Goal: Task Accomplishment & Management: Complete application form

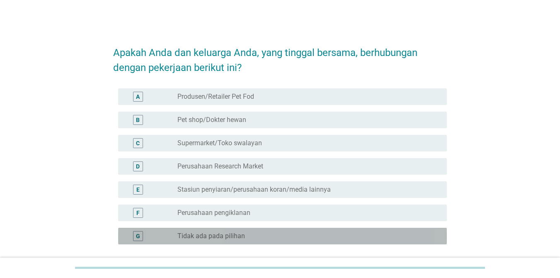
click at [222, 235] on label "Tidak ada pada pilihan" at bounding box center [211, 236] width 68 height 8
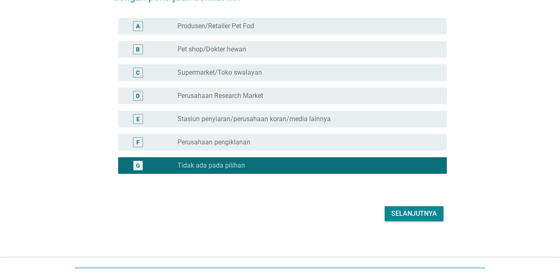
scroll to position [73, 0]
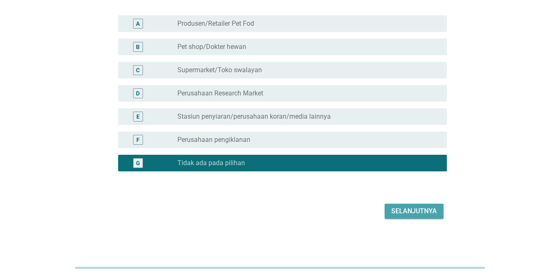
click at [397, 214] on div "Selanjutnya" at bounding box center [414, 211] width 46 height 10
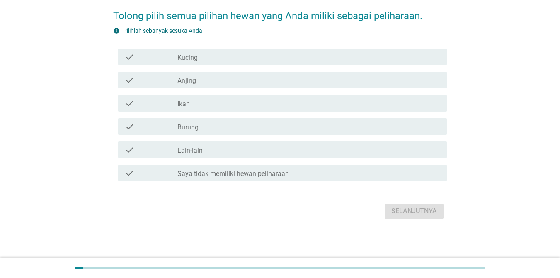
scroll to position [0, 0]
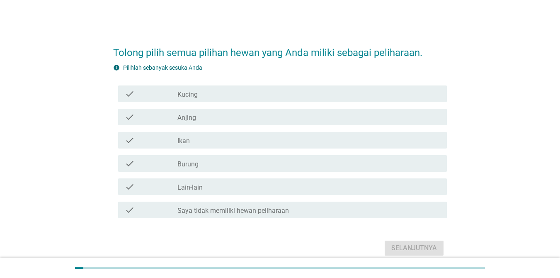
click at [220, 96] on div "check_box_outline_blank Kucing" at bounding box center [308, 94] width 263 height 10
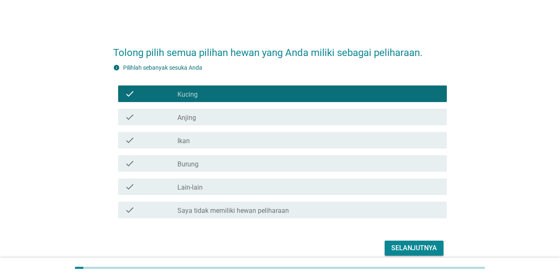
click at [420, 249] on div "Selanjutnya" at bounding box center [414, 248] width 46 height 10
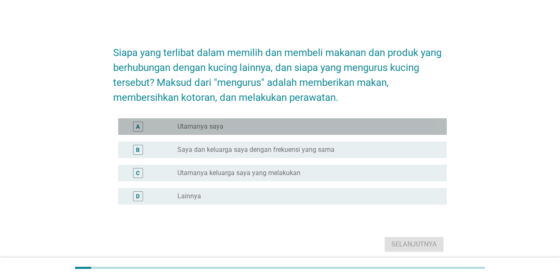
click at [208, 130] on label "Utamanya saya" at bounding box center [200, 126] width 46 height 8
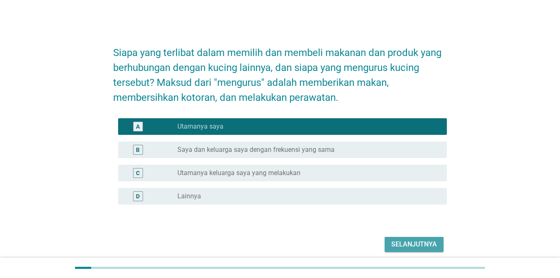
click at [411, 247] on div "Selanjutnya" at bounding box center [414, 244] width 46 height 10
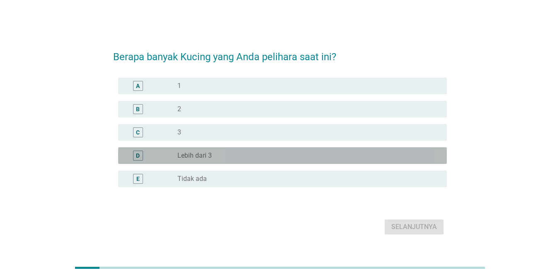
click at [226, 161] on div "D radio_button_unchecked Lebih dari 3" at bounding box center [282, 155] width 329 height 17
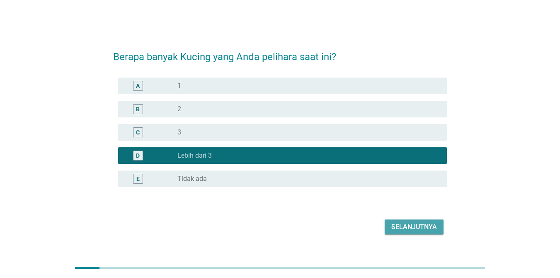
click at [424, 225] on div "Selanjutnya" at bounding box center [414, 227] width 46 height 10
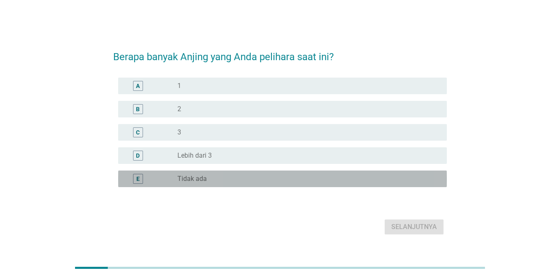
click at [206, 182] on div "radio_button_unchecked Tidak ada" at bounding box center [305, 178] width 256 height 8
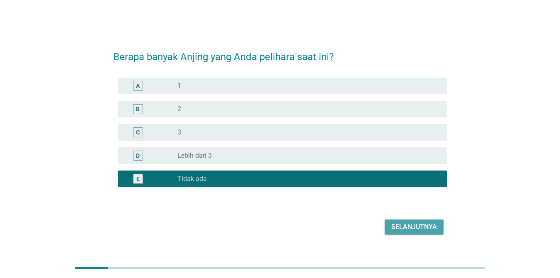
click at [424, 230] on div "Selanjutnya" at bounding box center [414, 227] width 46 height 10
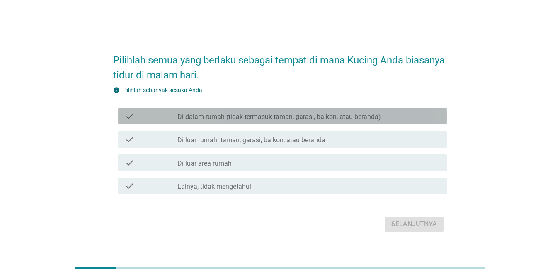
click at [237, 115] on label "Di dalam rumah (tidak termasuk taman, garasi, balkon, atau beranda)" at bounding box center [278, 117] width 203 height 8
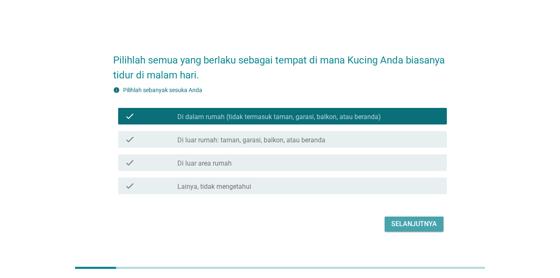
click at [414, 223] on div "Selanjutnya" at bounding box center [414, 224] width 46 height 10
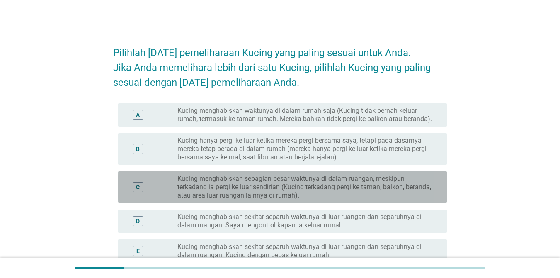
click at [352, 192] on label "Kucing menghabiskan sebagian besar waktunya di dalam ruangan, meskipun terkadan…" at bounding box center [305, 186] width 256 height 25
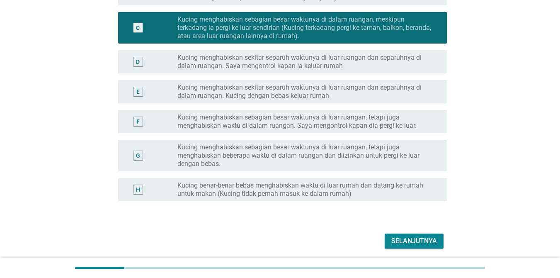
scroll to position [166, 0]
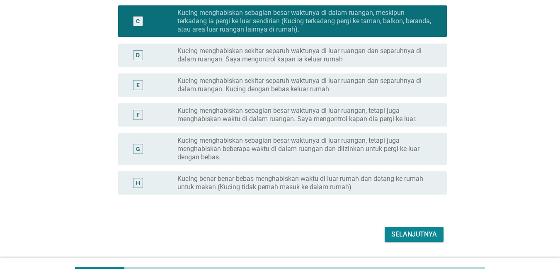
click at [406, 234] on div "Selanjutnya" at bounding box center [414, 234] width 46 height 10
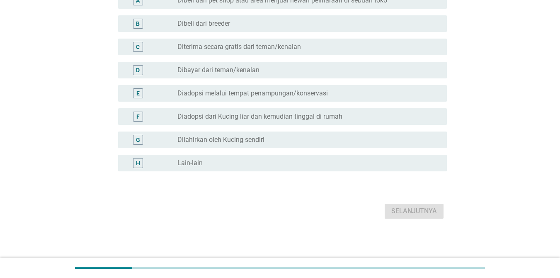
scroll to position [0, 0]
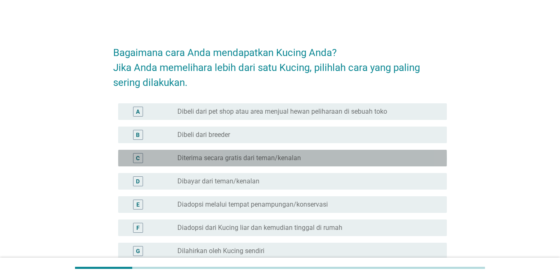
click at [268, 161] on label "Diterima secara gratis dari teman/kenalan" at bounding box center [238, 158] width 123 height 8
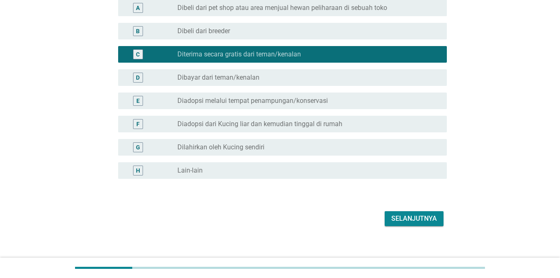
scroll to position [111, 0]
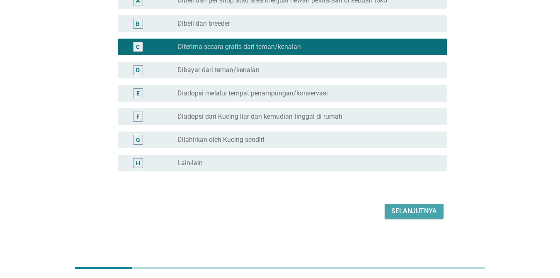
click at [400, 214] on div "Selanjutnya" at bounding box center [414, 211] width 46 height 10
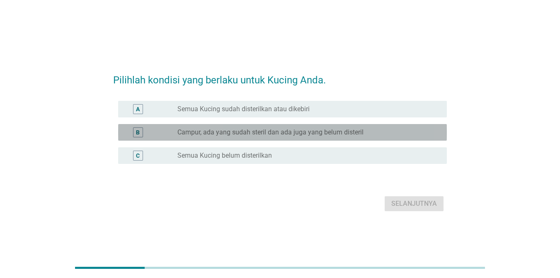
click at [285, 132] on label "Campur, ada yang sudah steril dan ada juga yang belum disteril" at bounding box center [270, 132] width 186 height 8
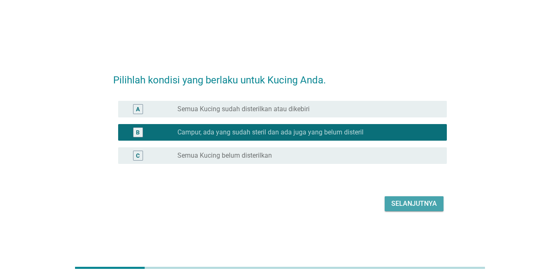
click at [415, 210] on button "Selanjutnya" at bounding box center [413, 203] width 59 height 15
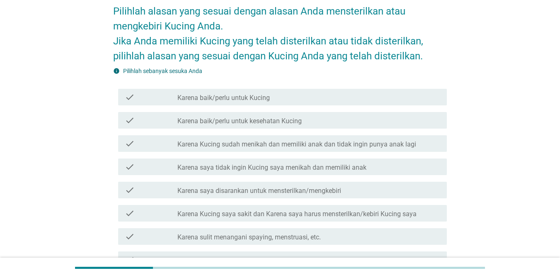
scroll to position [83, 0]
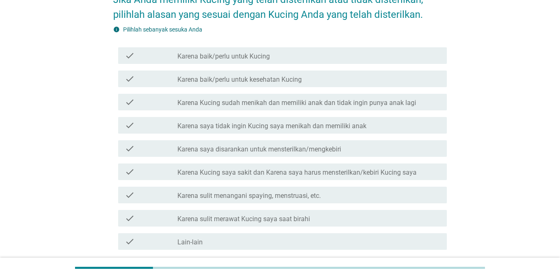
click at [297, 220] on label "Karena sulit merawat Kucing saya saat birahi" at bounding box center [243, 219] width 133 height 8
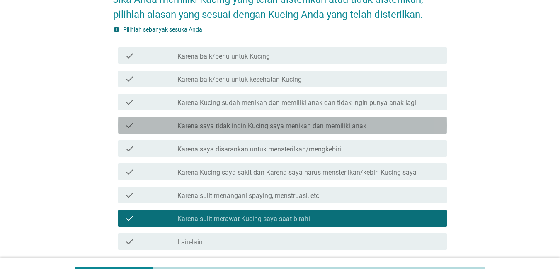
click at [295, 126] on label "Karena saya tidak ingin Kucing saya menikah dan memiliki anak" at bounding box center [271, 126] width 189 height 8
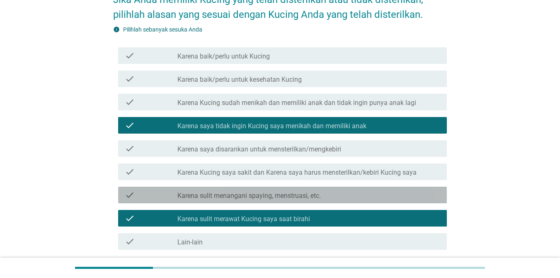
click at [312, 194] on label "Karena sulit menangani spaying, menstruasi, etc." at bounding box center [248, 195] width 143 height 8
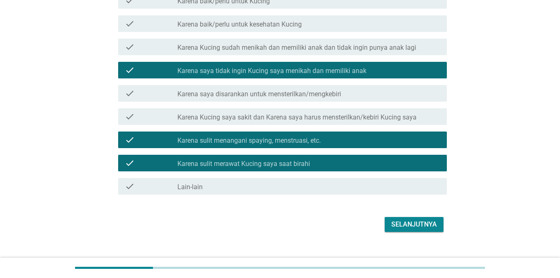
scroll to position [151, 0]
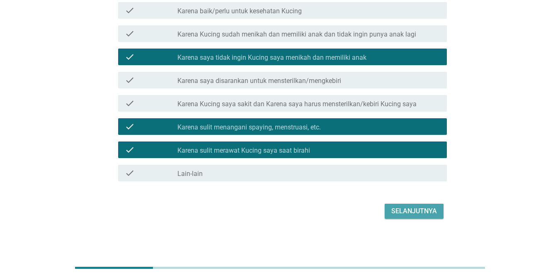
click at [390, 206] on button "Selanjutnya" at bounding box center [413, 210] width 59 height 15
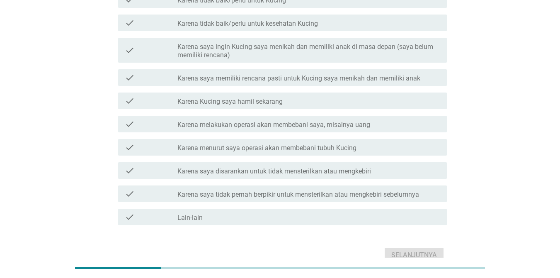
scroll to position [124, 0]
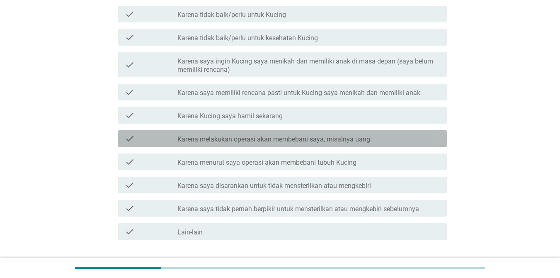
click at [343, 142] on label "Karena melakukan operasi akan membebani saya, misalnya uang" at bounding box center [273, 139] width 193 height 8
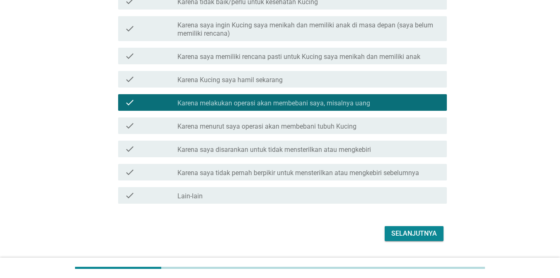
scroll to position [183, 0]
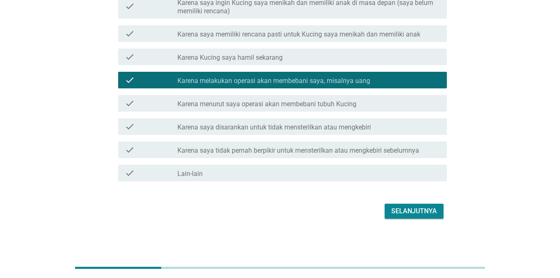
click at [423, 215] on div "Selanjutnya" at bounding box center [414, 211] width 46 height 10
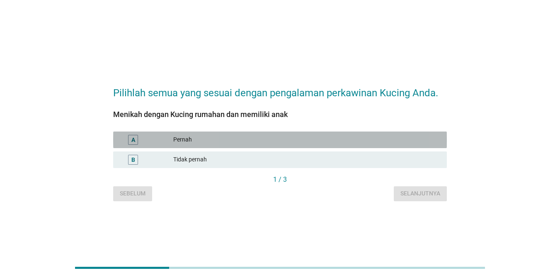
click at [323, 144] on div "Pernah" at bounding box center [306, 140] width 267 height 10
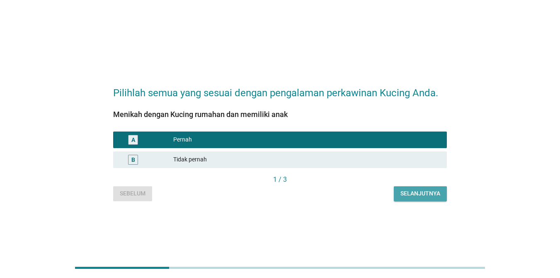
click at [404, 191] on div "Selanjutnya" at bounding box center [420, 193] width 40 height 9
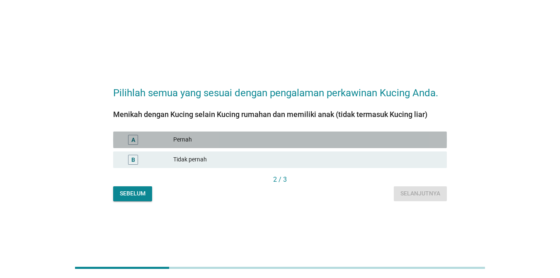
click at [362, 141] on div "Pernah" at bounding box center [306, 140] width 267 height 10
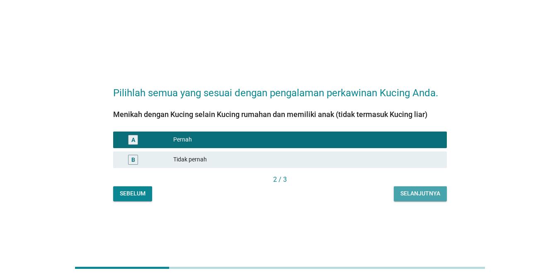
click at [421, 195] on div "Selanjutnya" at bounding box center [420, 193] width 40 height 9
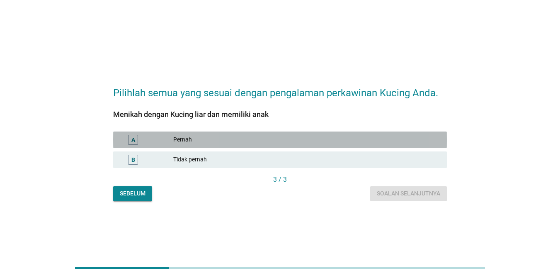
click at [329, 139] on div "Pernah" at bounding box center [306, 140] width 267 height 10
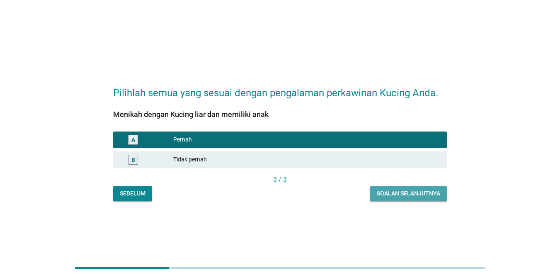
click at [401, 196] on div "Soalan selanjutnya" at bounding box center [408, 193] width 63 height 9
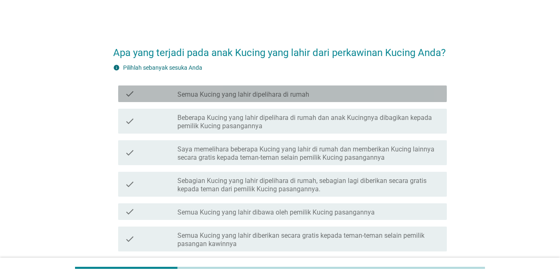
click at [329, 99] on div "check check_box_outline_blank Semua Kucing yang lahir dipelihara di rumah" at bounding box center [282, 93] width 329 height 17
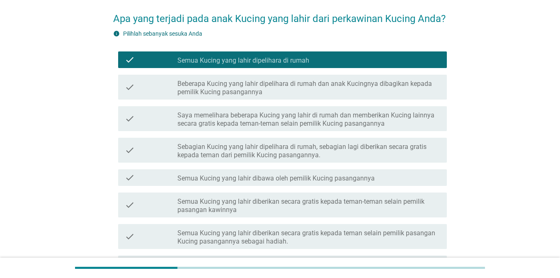
scroll to position [83, 0]
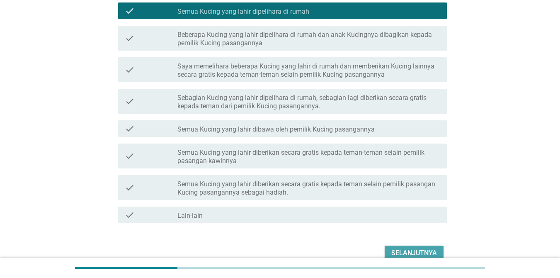
click at [416, 249] on div "Selanjutnya" at bounding box center [414, 253] width 46 height 10
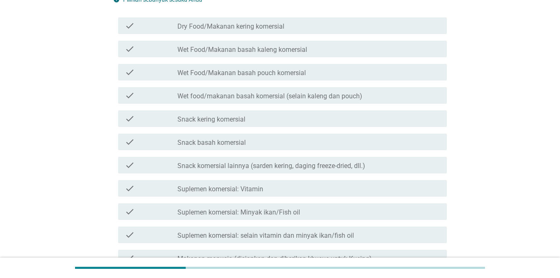
scroll to position [0, 0]
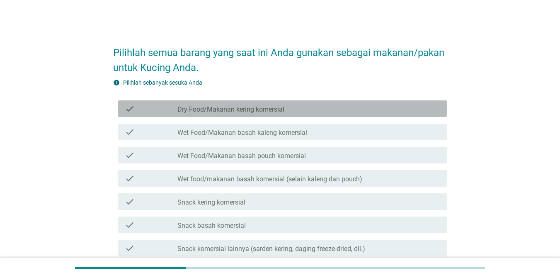
click at [309, 112] on div "check_box_outline_blank Dry Food/Makanan kering komersial" at bounding box center [308, 109] width 263 height 10
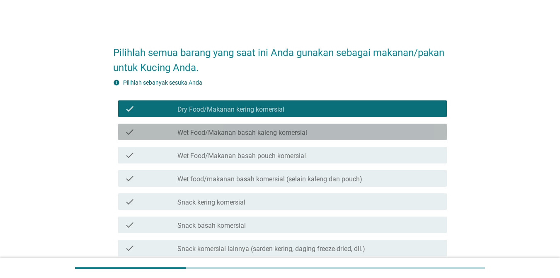
click at [314, 134] on div "check_box_outline_blank Wet Food/Makanan basah kaleng komersial" at bounding box center [308, 132] width 263 height 10
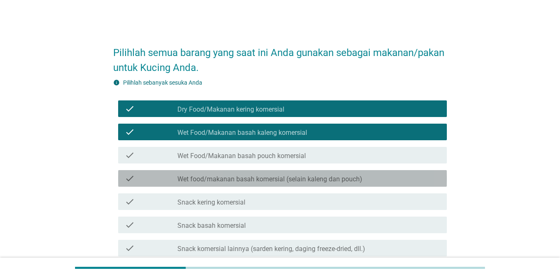
click at [308, 178] on label "Wet food/makanan basah komersial (selain kaleng dan pouch)" at bounding box center [269, 179] width 185 height 8
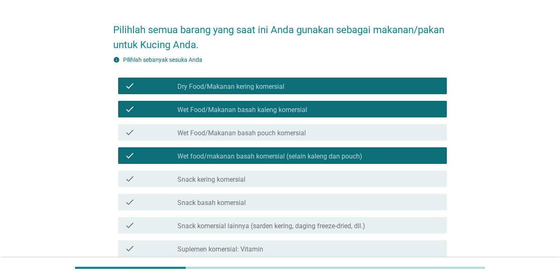
scroll to position [41, 0]
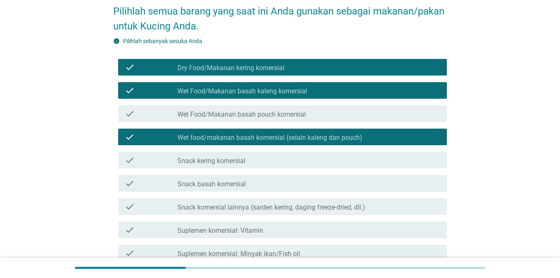
click at [247, 182] on div "check_box_outline_blank Snack basah komersial" at bounding box center [308, 183] width 263 height 10
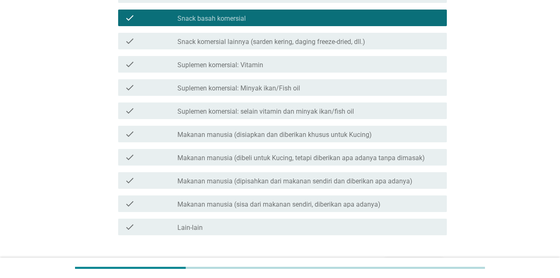
scroll to position [261, 0]
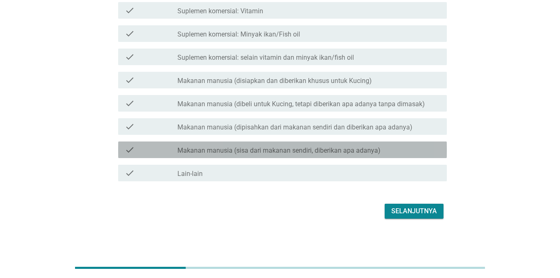
click at [330, 147] on label "Makanan manusia (sisa dari makanan sendiri, diberikan apa adanya)" at bounding box center [278, 150] width 203 height 8
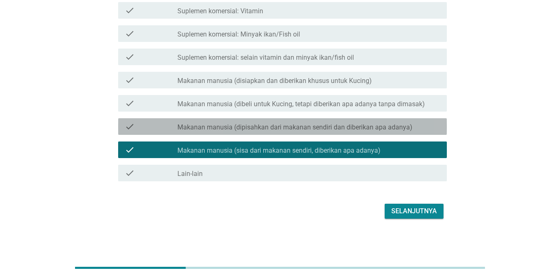
click at [331, 129] on label "Makanan manusia (dipisahkan dari makanan sendiri dan diberikan apa adanya)" at bounding box center [294, 127] width 235 height 8
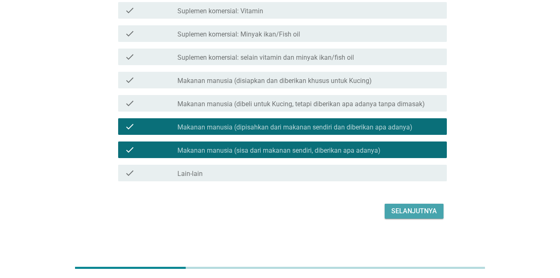
click at [425, 211] on div "Selanjutnya" at bounding box center [414, 211] width 46 height 10
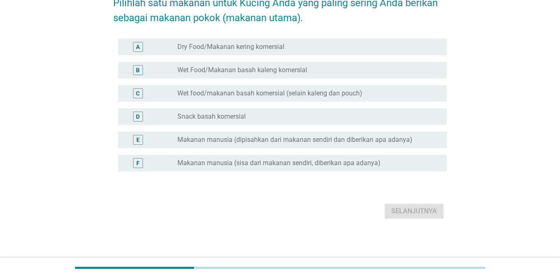
scroll to position [0, 0]
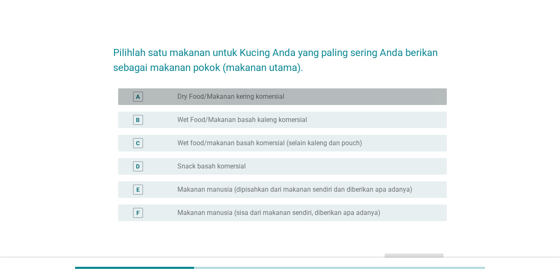
click at [276, 98] on label "Dry Food/Makanan kering komersial" at bounding box center [230, 96] width 107 height 8
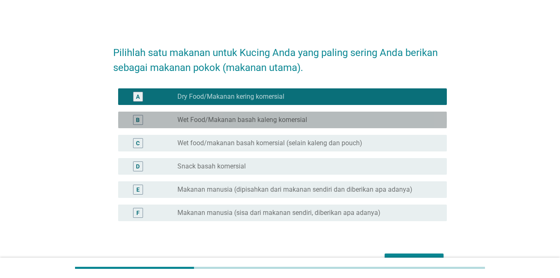
click at [273, 119] on label "Wet Food/Makanan basah kaleng komersial" at bounding box center [242, 120] width 130 height 8
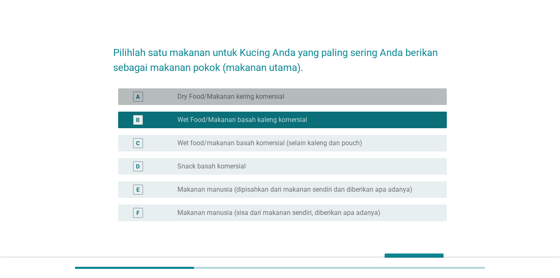
click at [307, 97] on div "radio_button_unchecked Dry Food/Makanan kering komersial" at bounding box center [305, 96] width 256 height 8
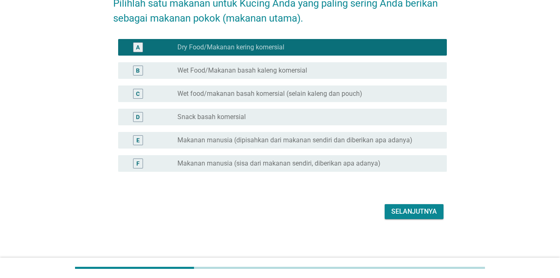
scroll to position [50, 0]
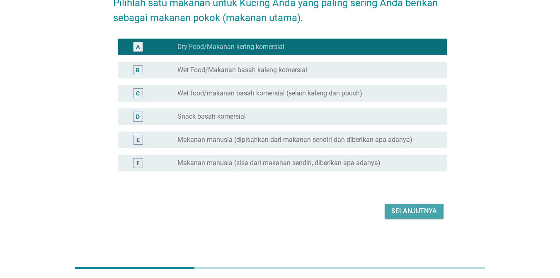
click at [433, 216] on button "Selanjutnya" at bounding box center [413, 210] width 59 height 15
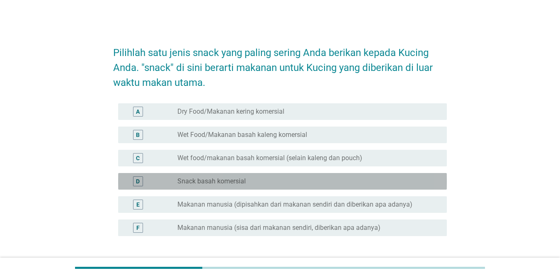
click at [256, 179] on div "radio_button_unchecked Snack basah komersial" at bounding box center [305, 181] width 256 height 8
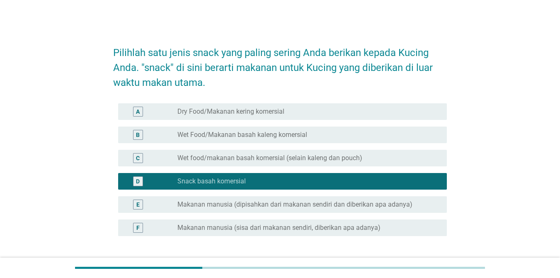
scroll to position [65, 0]
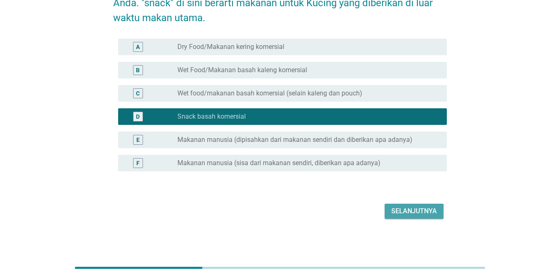
click at [408, 209] on div "Selanjutnya" at bounding box center [414, 211] width 46 height 10
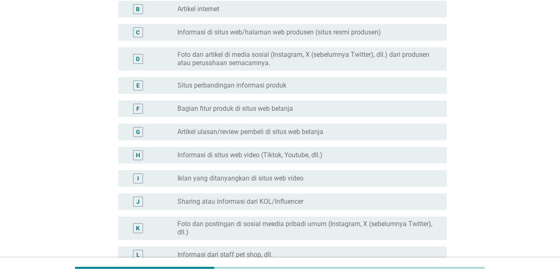
scroll to position [124, 0]
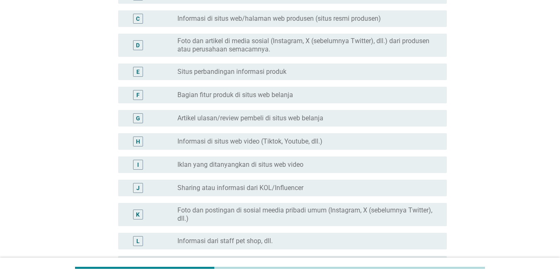
click at [280, 209] on label "Foto dan postingan di sosial meedia pribadi umum (Instagram, X (sebelumnya Twit…" at bounding box center [305, 214] width 256 height 17
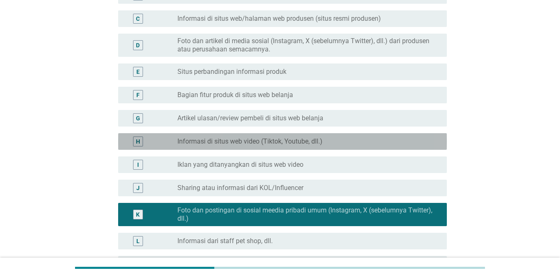
click at [285, 140] on label "Informasi di situs web video (Tiktok, Youtube, dll.)" at bounding box center [249, 141] width 145 height 8
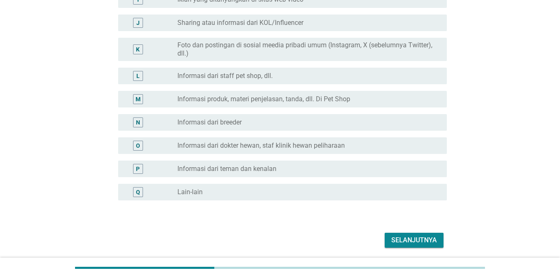
scroll to position [290, 0]
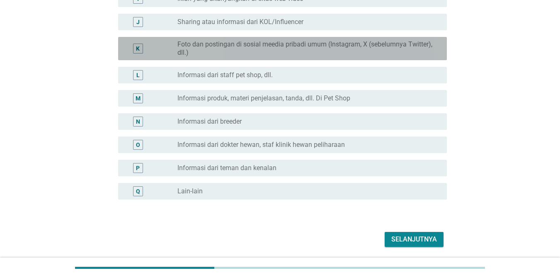
click at [250, 53] on label "Foto dan postingan di sosial meedia pribadi umum (Instagram, X (sebelumnya Twit…" at bounding box center [305, 48] width 256 height 17
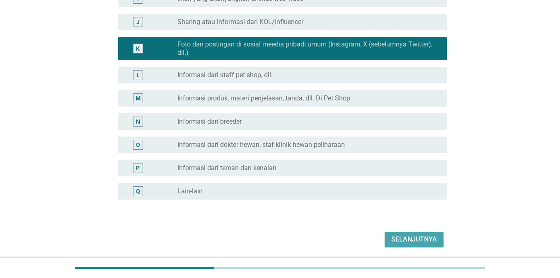
click at [407, 237] on div "Selanjutnya" at bounding box center [414, 239] width 46 height 10
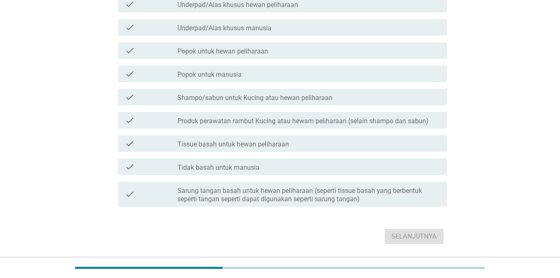
scroll to position [0, 0]
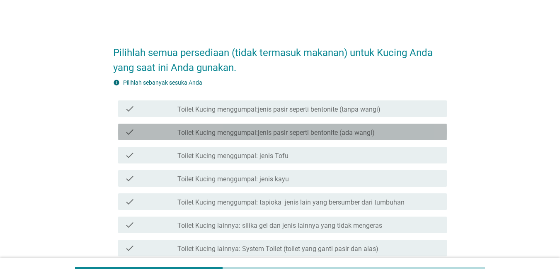
click at [285, 130] on label "Toilet Kucing menggumpal:jenis pasir seperti bentonite (ada wangi)" at bounding box center [275, 132] width 197 height 8
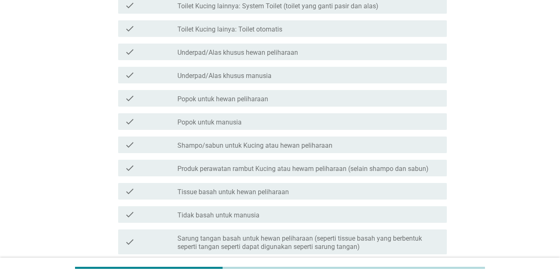
scroll to position [290, 0]
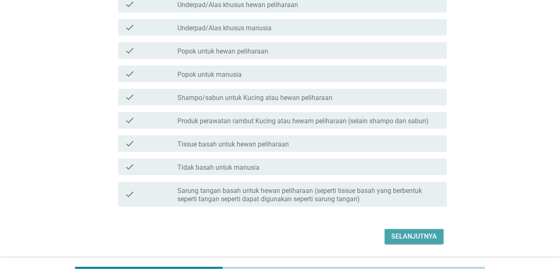
click at [409, 231] on div "Selanjutnya" at bounding box center [414, 236] width 46 height 10
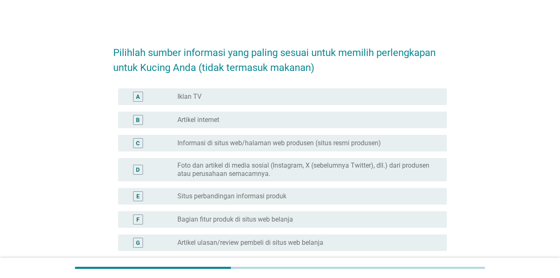
click at [258, 163] on label "Foto dan artikel di media sosial (Instagram, X (sebelumnya Twitter), dll.) dari…" at bounding box center [305, 169] width 256 height 17
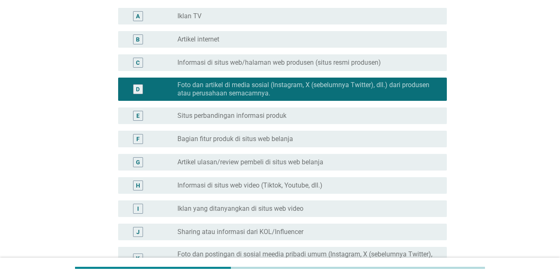
scroll to position [83, 0]
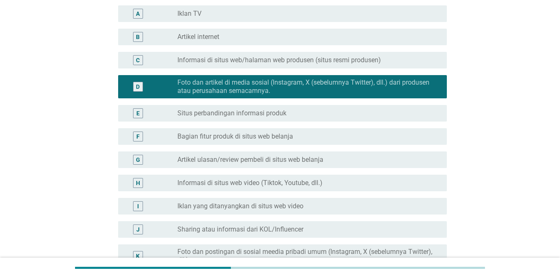
click at [263, 116] on label "Situs perbandingan informasi produk" at bounding box center [231, 113] width 109 height 8
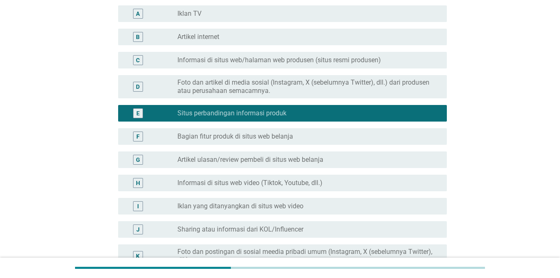
click at [262, 102] on div "E radio_button_checked Situs perbandingan informasi produk" at bounding box center [280, 113] width 334 height 23
click at [266, 95] on div "D radio_button_unchecked Foto dan artikel di media sosial (Instagram, X (sebelu…" at bounding box center [282, 86] width 329 height 23
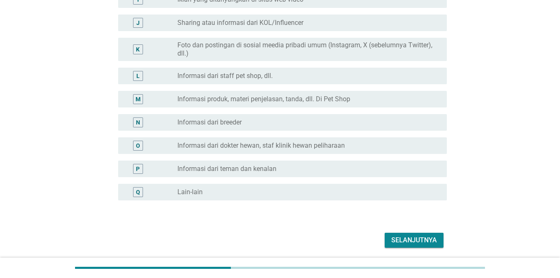
scroll to position [290, 0]
click at [408, 239] on div "Selanjutnya" at bounding box center [414, 239] width 46 height 10
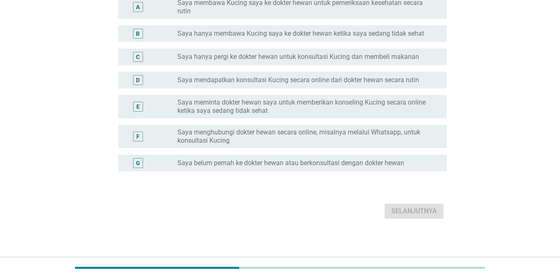
scroll to position [0, 0]
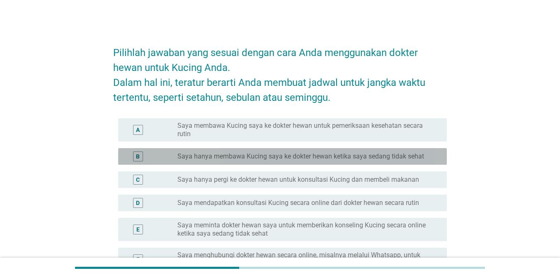
click at [394, 155] on label "Saya hanya membawa Kucing saya ke dokter hewan ketika saya sedang tidak sehat" at bounding box center [300, 156] width 247 height 8
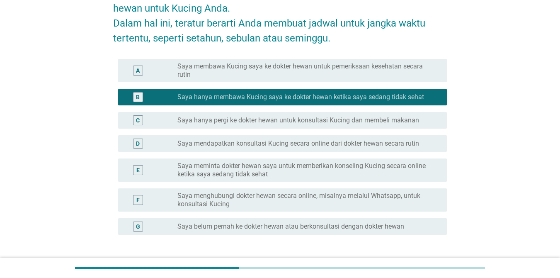
scroll to position [123, 0]
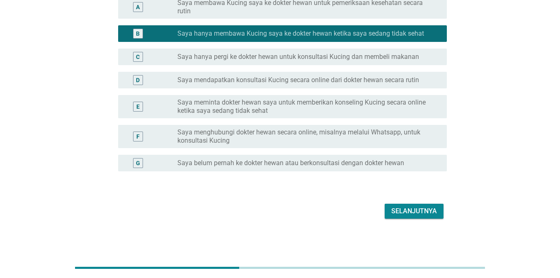
click at [417, 209] on div "Selanjutnya" at bounding box center [414, 211] width 46 height 10
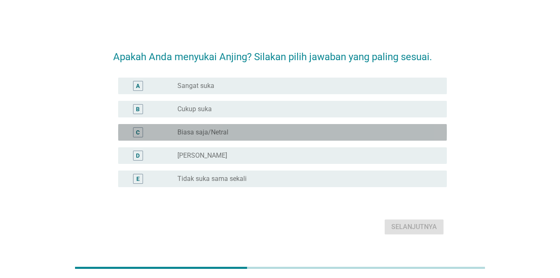
click at [253, 135] on div "radio_button_unchecked Biasa saja/Netral" at bounding box center [305, 132] width 256 height 8
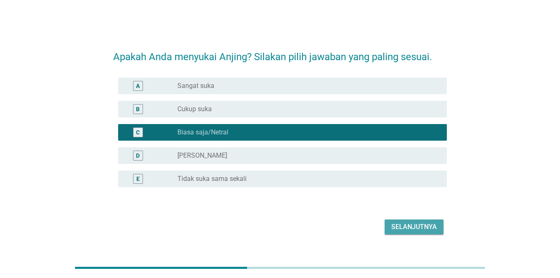
click at [419, 230] on div "Selanjutnya" at bounding box center [414, 227] width 46 height 10
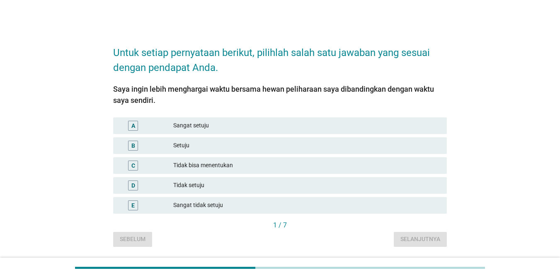
click at [224, 166] on div "Tidak bisa menentukan" at bounding box center [306, 165] width 267 height 10
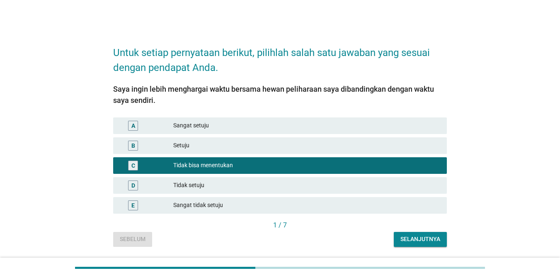
click at [413, 239] on div "Selanjutnya" at bounding box center [420, 238] width 40 height 9
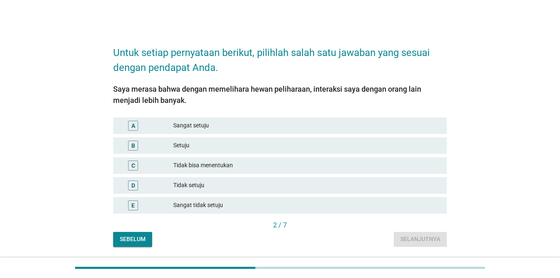
click at [227, 165] on div "Tidak bisa menentukan" at bounding box center [306, 165] width 267 height 10
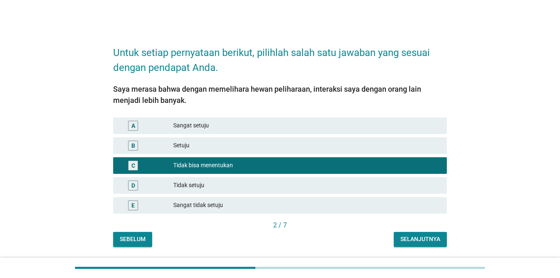
click at [427, 242] on div "Selanjutnya" at bounding box center [420, 238] width 40 height 9
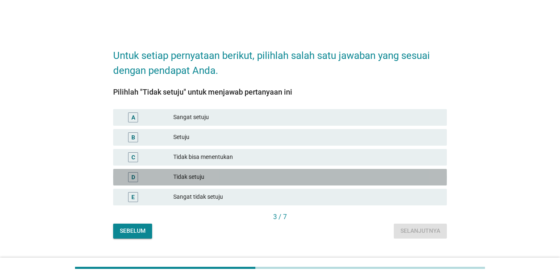
click at [200, 177] on div "Tidak setuju" at bounding box center [306, 177] width 267 height 10
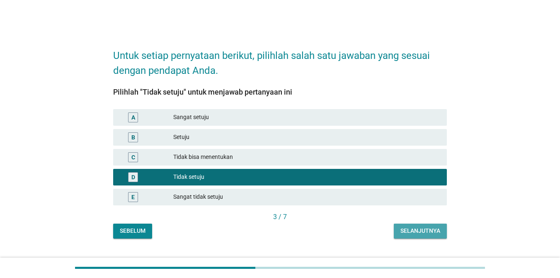
click at [417, 234] on div "Selanjutnya" at bounding box center [420, 230] width 40 height 9
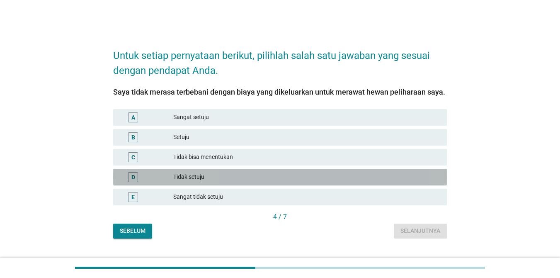
click at [237, 176] on div "Tidak setuju" at bounding box center [306, 177] width 267 height 10
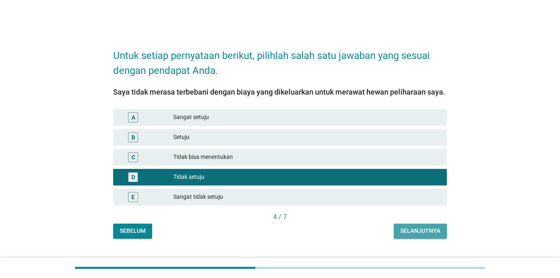
click at [423, 229] on div "Selanjutnya" at bounding box center [420, 230] width 40 height 9
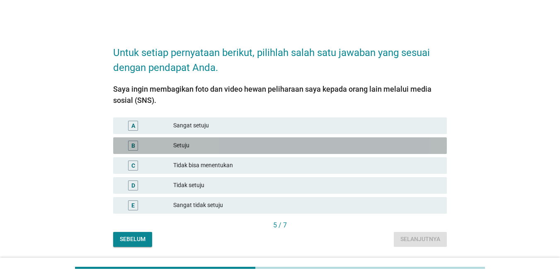
click at [225, 147] on div "Setuju" at bounding box center [306, 145] width 267 height 10
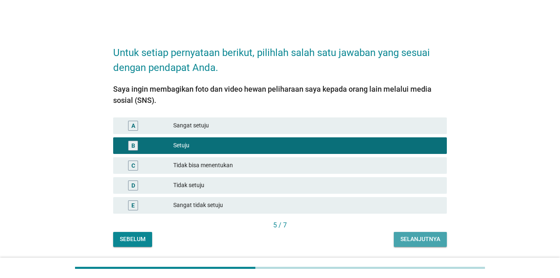
click at [419, 244] on button "Selanjutnya" at bounding box center [420, 239] width 53 height 15
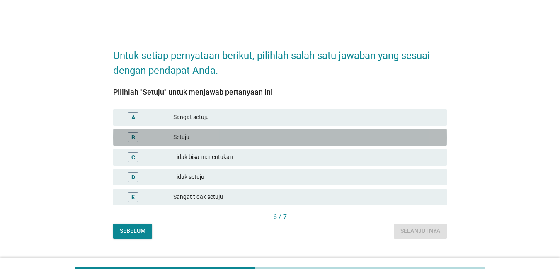
click at [196, 137] on div "Setuju" at bounding box center [306, 137] width 267 height 10
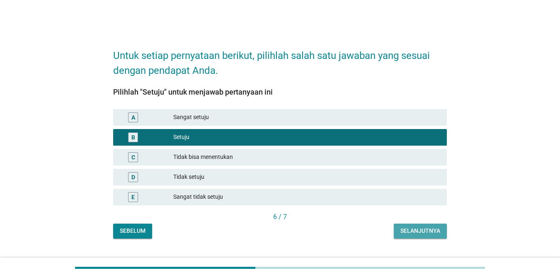
click at [414, 227] on div "Selanjutnya" at bounding box center [420, 230] width 40 height 9
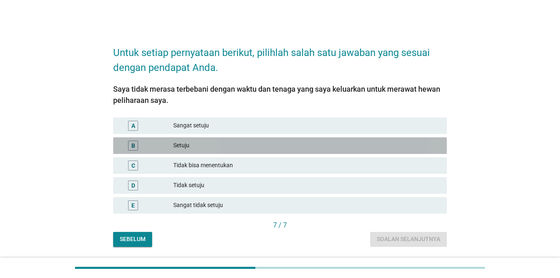
click at [254, 148] on div "Setuju" at bounding box center [306, 145] width 267 height 10
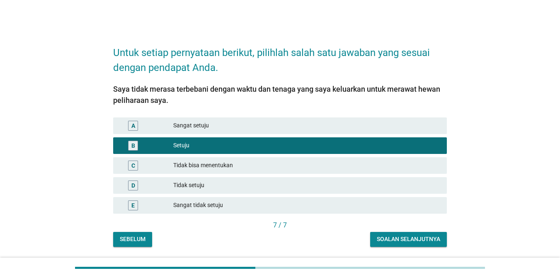
click at [427, 238] on div "Soalan selanjutnya" at bounding box center [408, 238] width 63 height 9
